Goal: Information Seeking & Learning: Learn about a topic

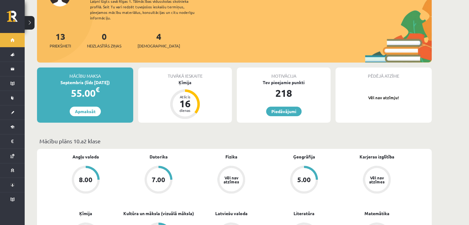
scroll to position [123, 0]
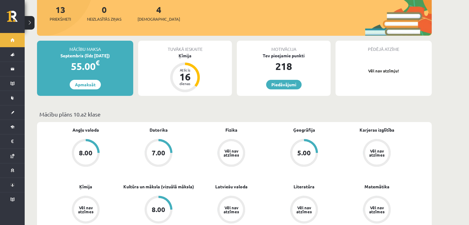
drag, startPoint x: 0, startPoint y: 72, endPoint x: 108, endPoint y: 120, distance: 118.2
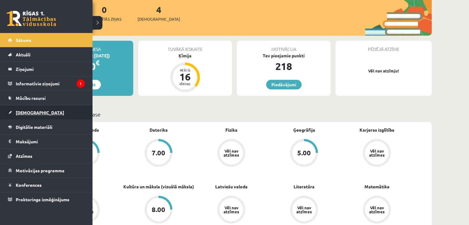
click at [26, 110] on span "[DEMOGRAPHIC_DATA]" at bounding box center [40, 113] width 48 height 6
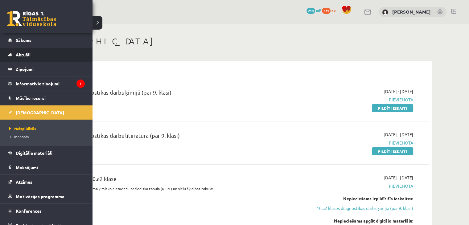
click at [9, 57] on link "Aktuāli" at bounding box center [46, 54] width 77 height 14
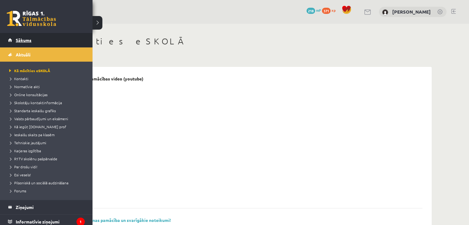
click at [18, 39] on span "Sākums" at bounding box center [24, 40] width 16 height 6
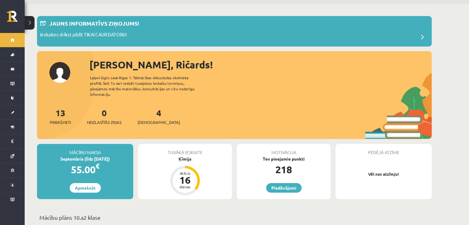
scroll to position [31, 0]
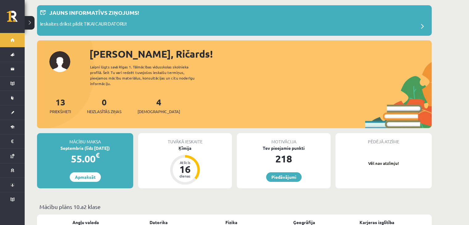
drag, startPoint x: 127, startPoint y: 71, endPoint x: 219, endPoint y: 86, distance: 93.1
click at [215, 87] on div "Sveiks, Ričards! Laipni lūgts savā Rīgas 1. Tālmācības vidusskolas skolnieka pr…" at bounding box center [234, 88] width 395 height 82
click at [220, 86] on div "Sveiks, Ričards! Laipni lūgts savā Rīgas 1. Tālmācības vidusskolas skolnieka pr…" at bounding box center [234, 88] width 395 height 82
drag, startPoint x: 247, startPoint y: 12, endPoint x: 207, endPoint y: 72, distance: 72.4
click at [207, 72] on div "Sveiks, Ričards! Laipni lūgts savā Rīgas 1. Tālmācības vidusskolas skolnieka pr…" at bounding box center [234, 88] width 395 height 82
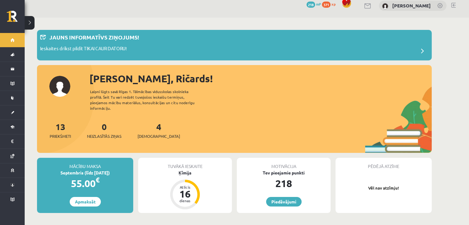
scroll to position [0, 0]
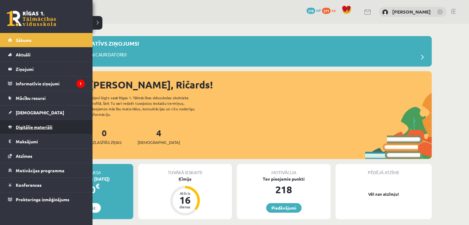
click at [32, 127] on span "Digitālie materiāli" at bounding box center [34, 127] width 37 height 6
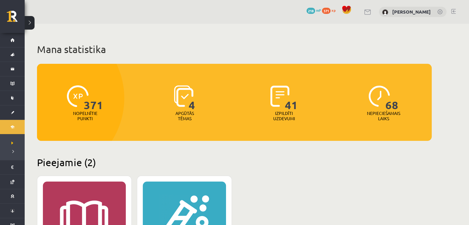
scroll to position [154, 0]
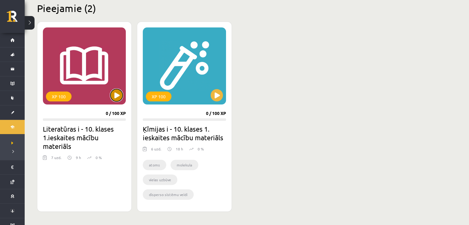
click at [117, 99] on button at bounding box center [116, 95] width 12 height 12
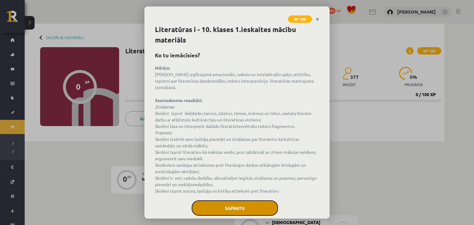
click at [244, 211] on button "Sapratu" at bounding box center [234, 207] width 86 height 15
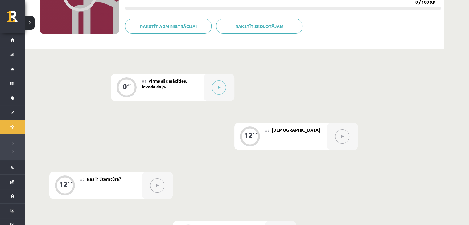
scroll to position [216, 0]
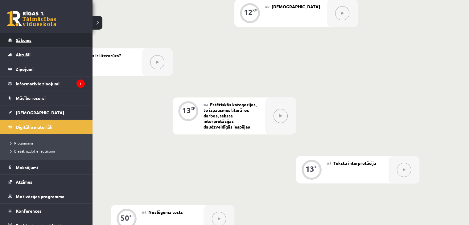
click at [26, 40] on span "Sākums" at bounding box center [24, 40] width 16 height 6
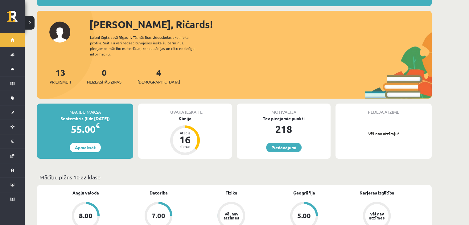
scroll to position [62, 0]
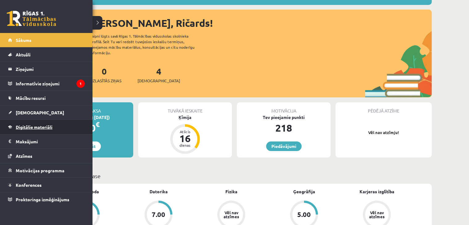
click at [42, 127] on span "Digitālie materiāli" at bounding box center [34, 127] width 37 height 6
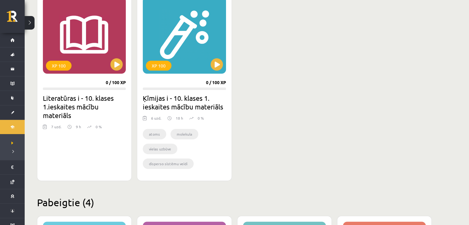
scroll to position [154, 0]
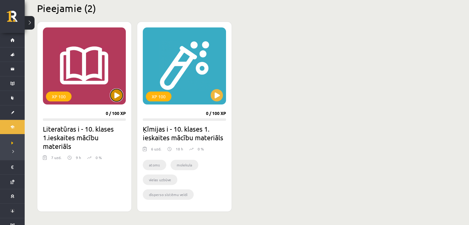
click at [114, 99] on button at bounding box center [116, 95] width 12 height 12
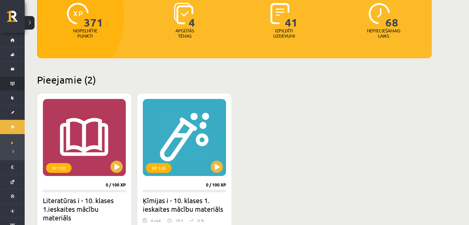
scroll to position [92, 0]
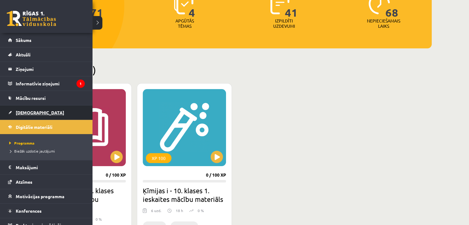
click at [27, 110] on span "[DEMOGRAPHIC_DATA]" at bounding box center [40, 113] width 48 height 6
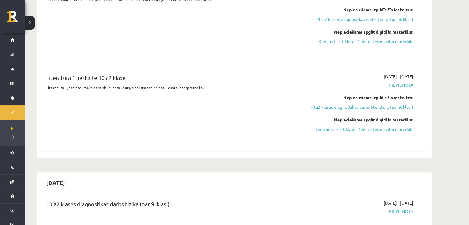
scroll to position [216, 0]
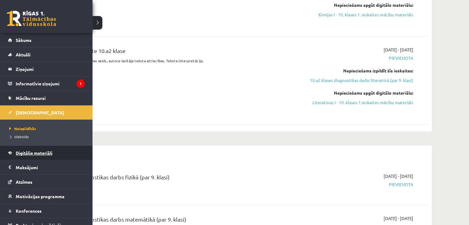
click at [41, 147] on link "Digitālie materiāli" at bounding box center [46, 153] width 77 height 14
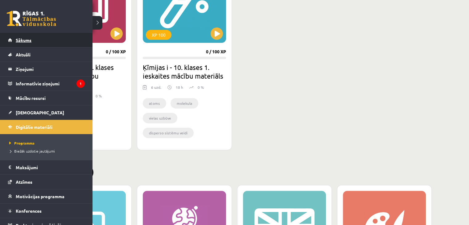
click at [30, 42] on span "Sākums" at bounding box center [24, 40] width 16 height 6
